Goal: Information Seeking & Learning: Compare options

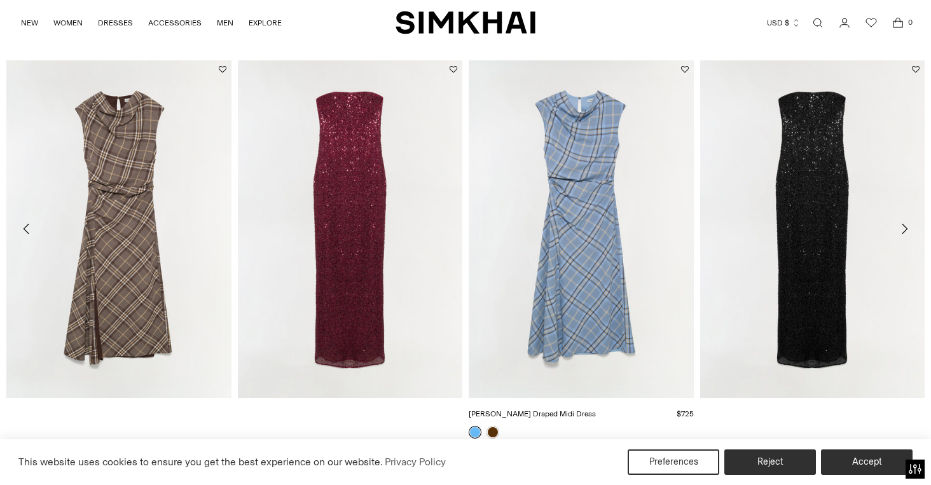
scroll to position [1463, 0]
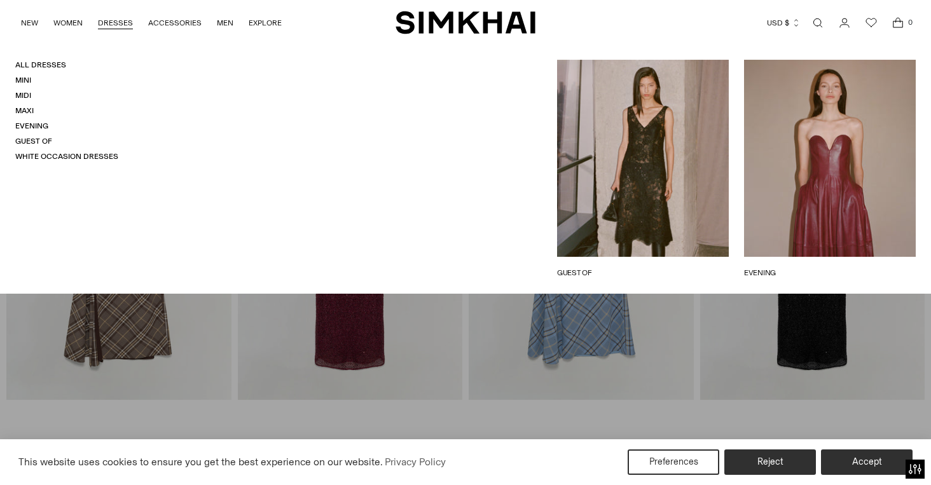
click at [125, 20] on link "DRESSES" at bounding box center [115, 23] width 35 height 28
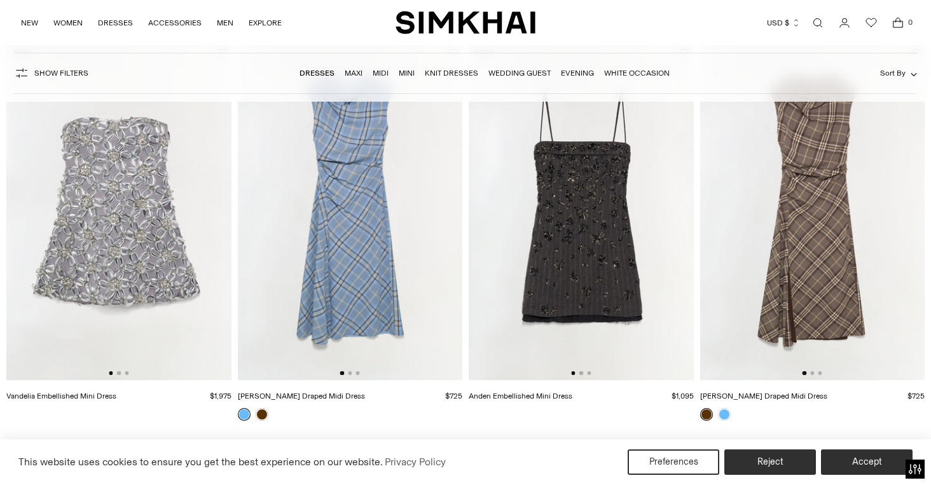
scroll to position [148, 0]
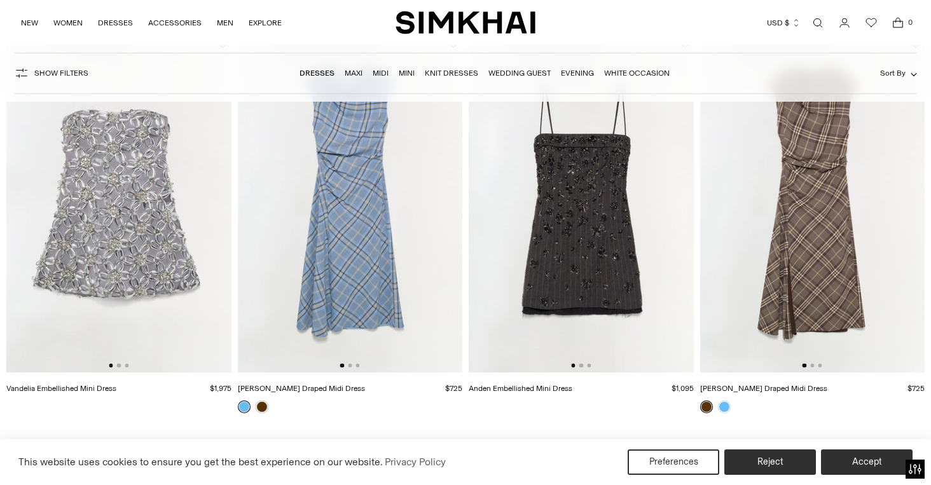
click at [122, 239] on img at bounding box center [118, 204] width 225 height 337
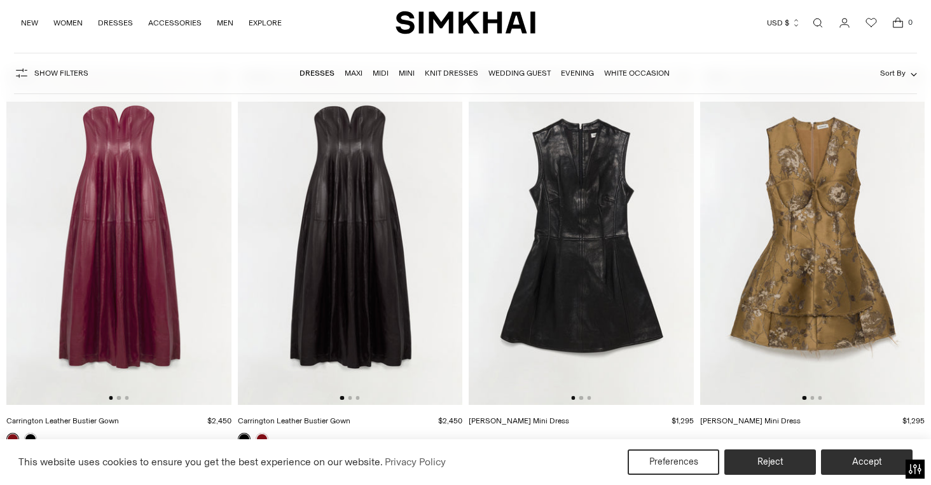
scroll to position [516, 0]
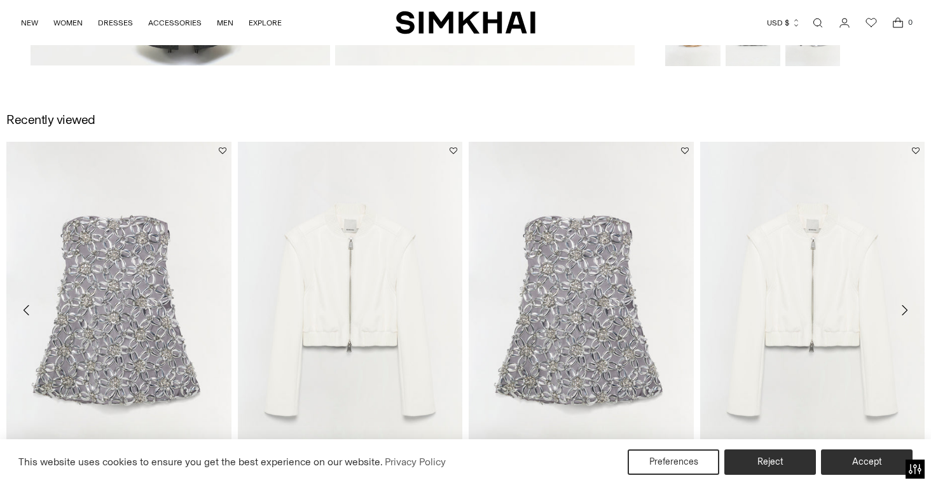
scroll to position [1395, 0]
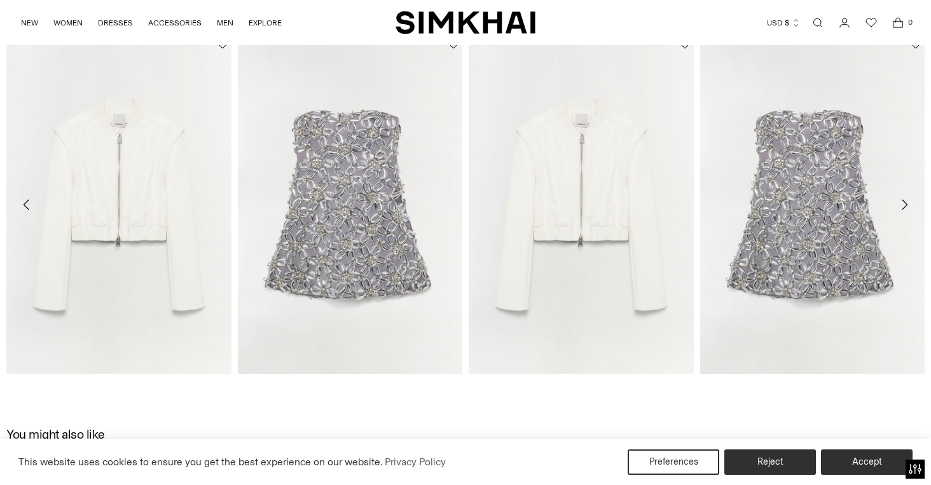
scroll to position [1488, 0]
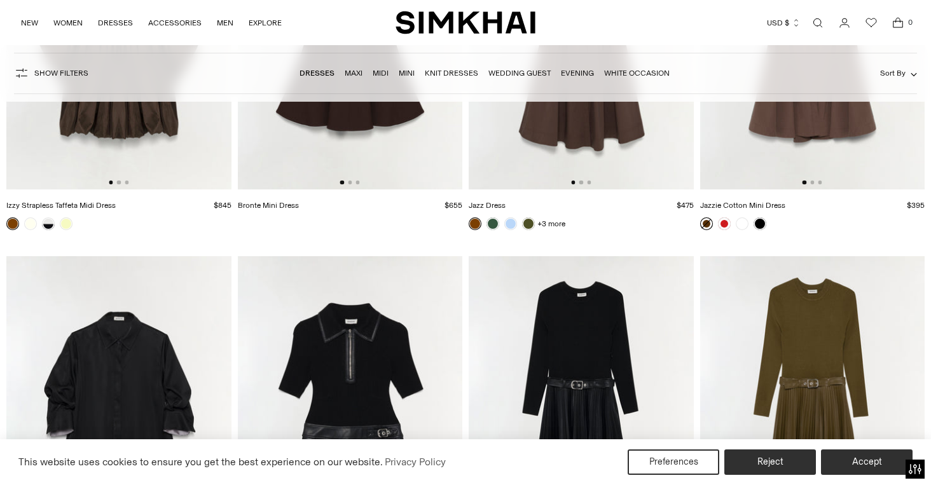
scroll to position [4118, 0]
